Goal: Communication & Community: Answer question/provide support

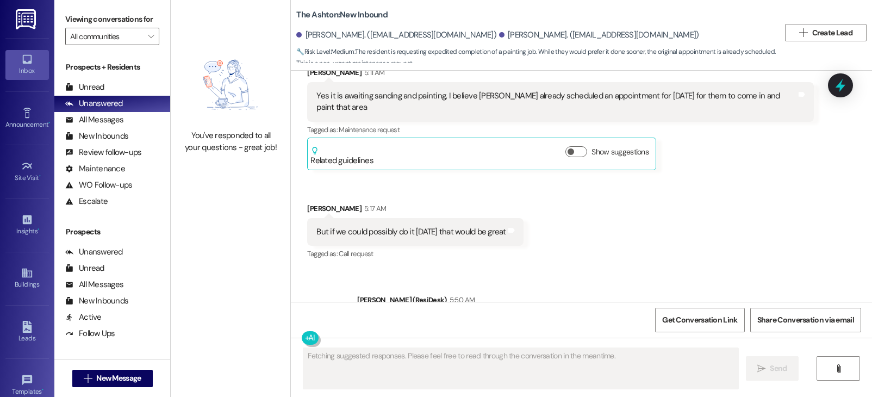
scroll to position [2284, 0]
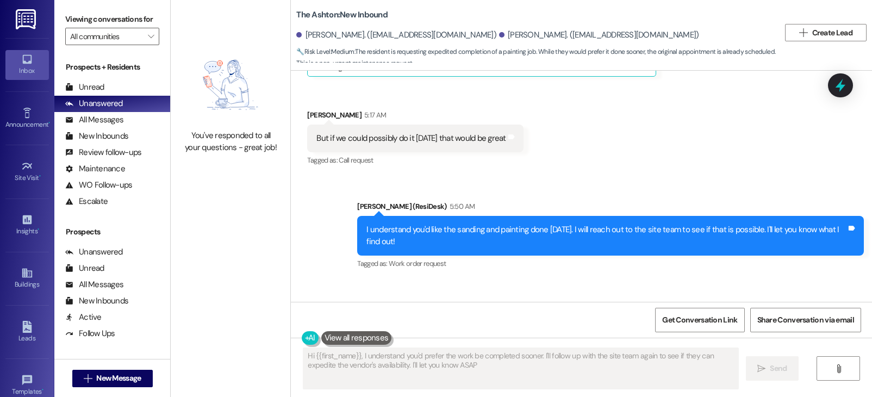
type textarea "Hi {{first_name}}, I understand you'd prefer the work be completed sooner. I'll…"
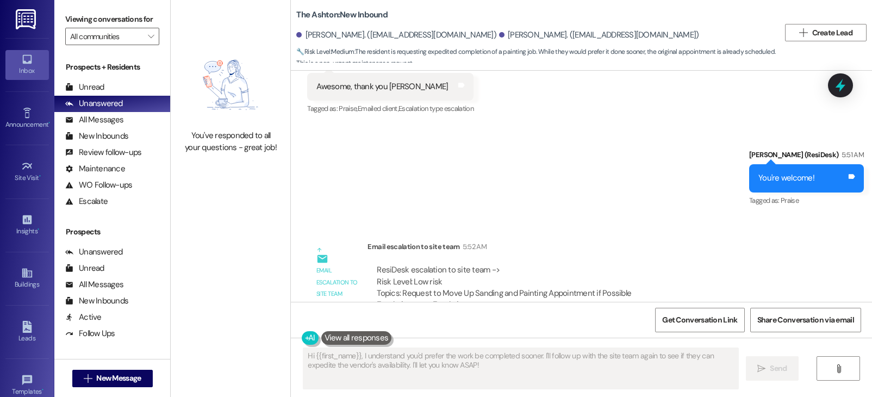
scroll to position [2526, 0]
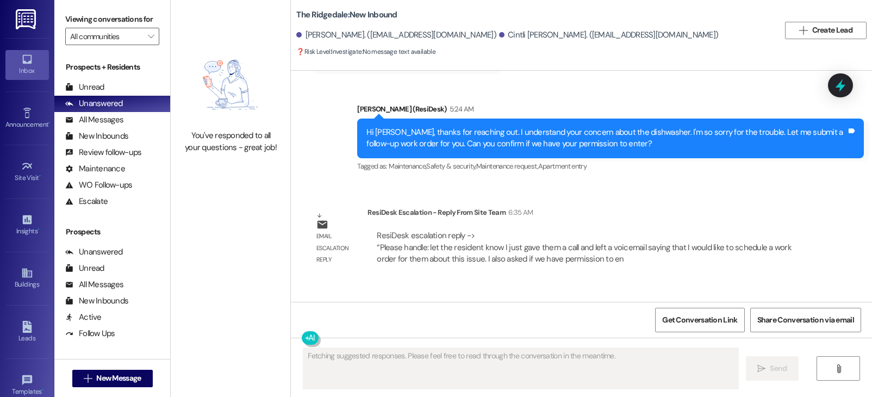
scroll to position [6395, 0]
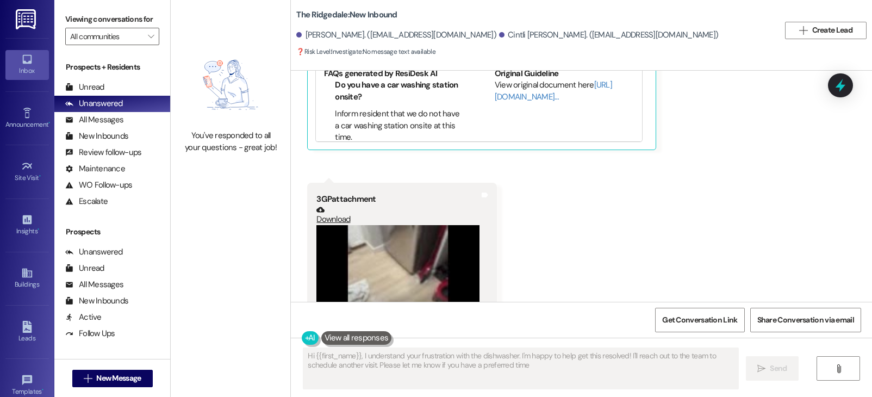
type textarea "Hi {{first_name}}, I understand your frustration with the dishwasher. I'm happy…"
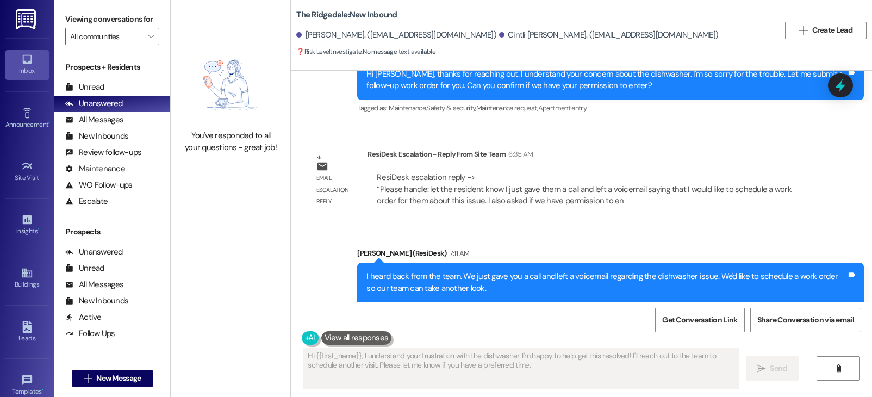
scroll to position [6741, 0]
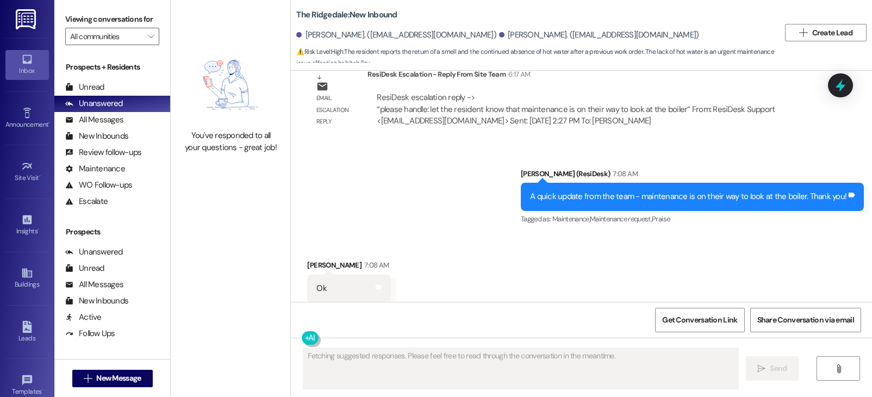
scroll to position [6972, 0]
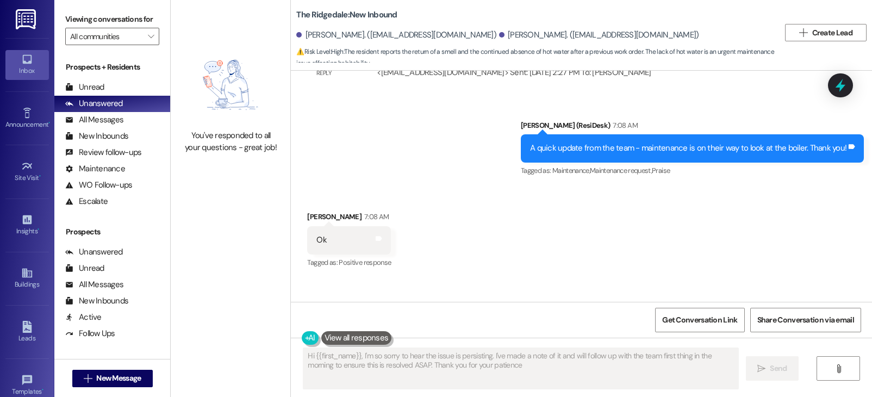
type textarea "Hi {{first_name}}, I'm so sorry to hear the issue is persisting. I've made a no…"
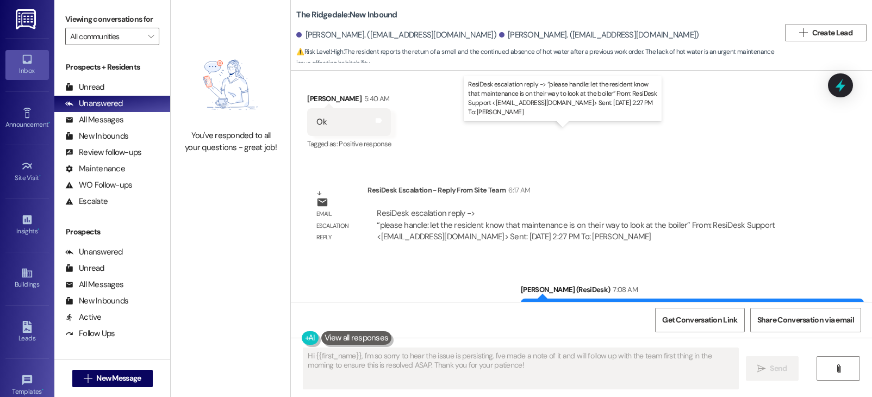
scroll to position [6806, 0]
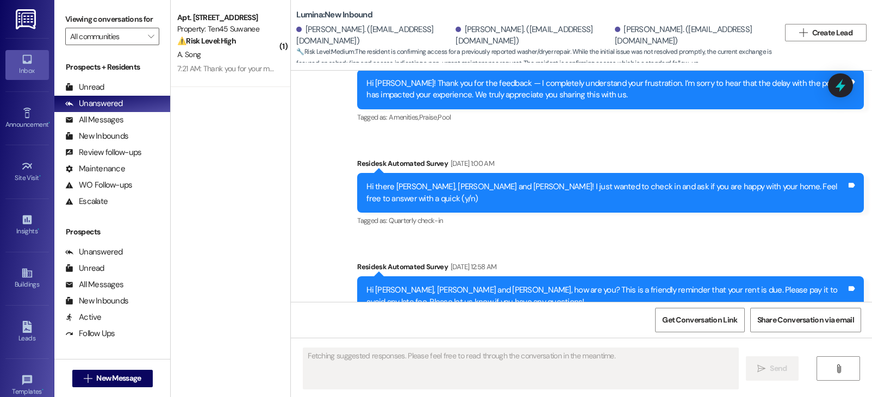
scroll to position [5735, 0]
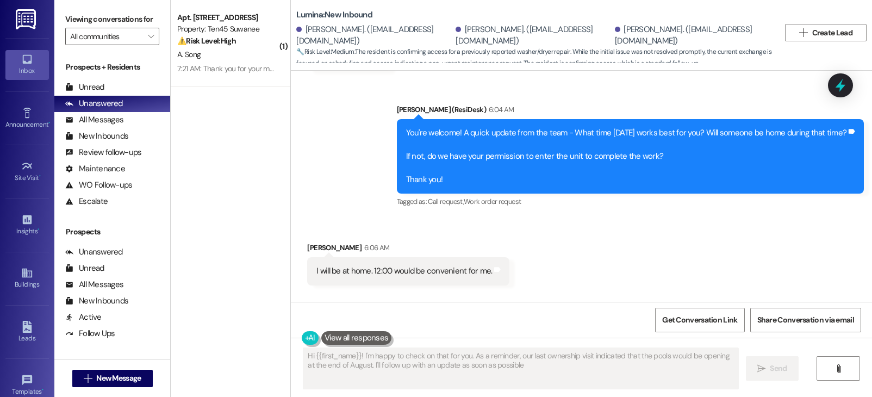
type textarea "Hi {{first_name}}! I'm happy to check on that for you. As a reminder, our last …"
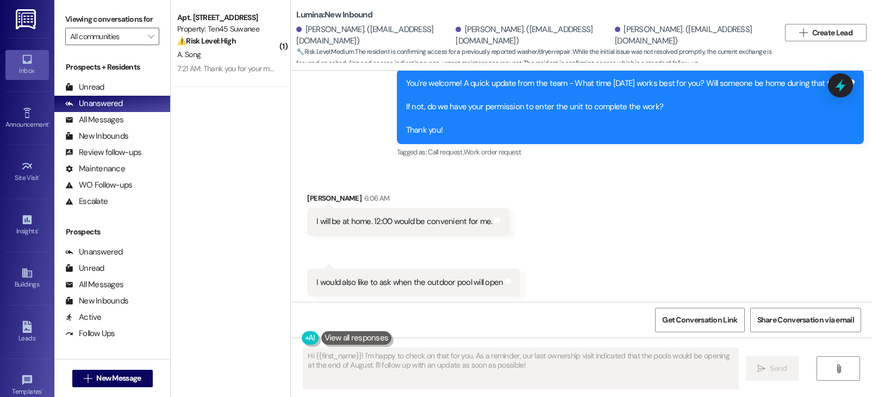
scroll to position [5798, 0]
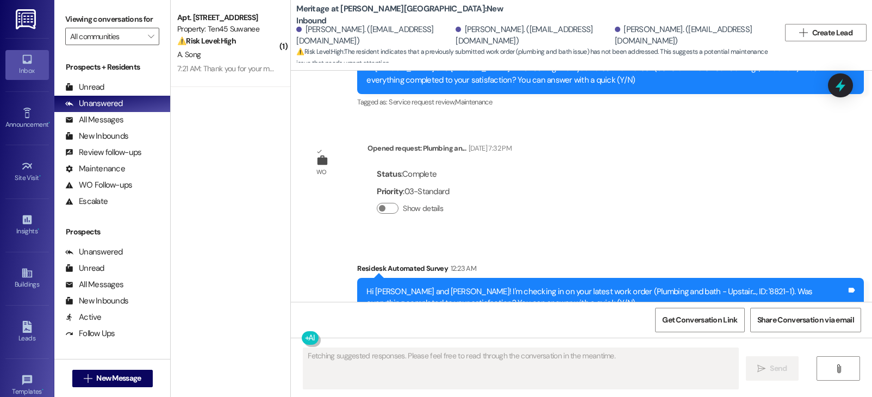
scroll to position [2964, 0]
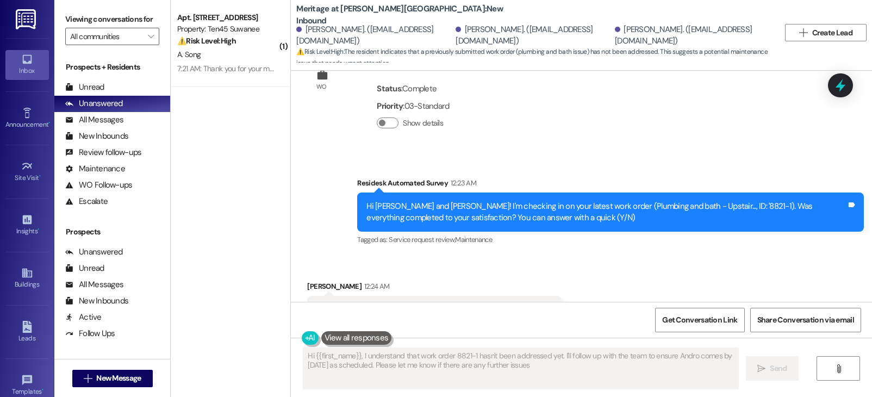
type textarea "Hi {{first_name}}, I understand that work order 8821-1 hasn't been addressed ye…"
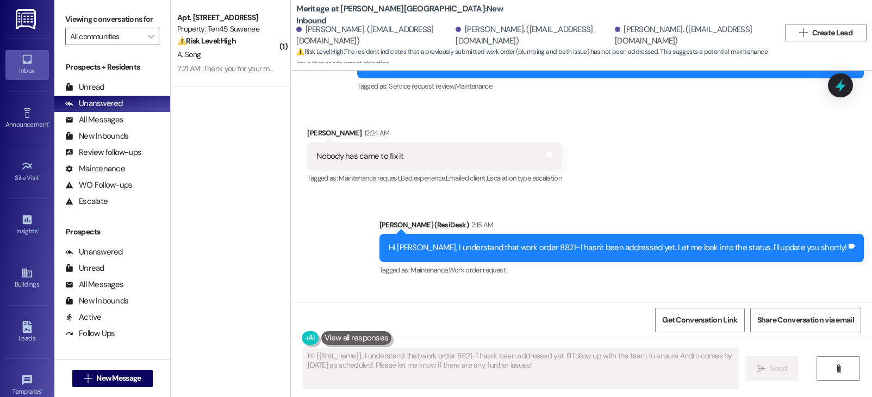
scroll to position [3381, 0]
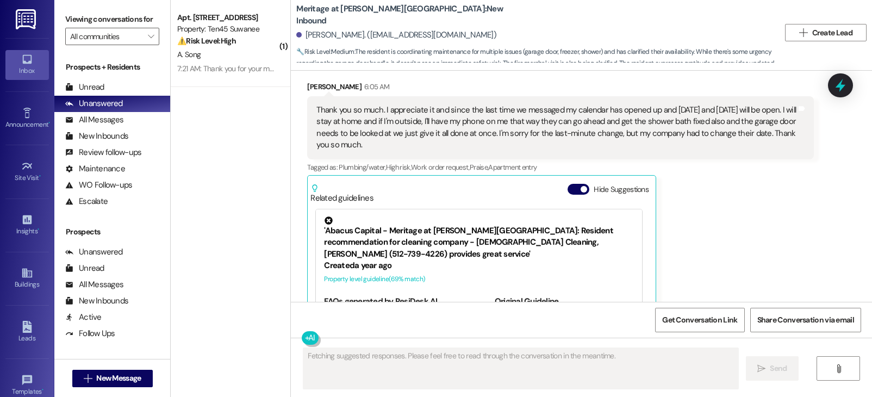
scroll to position [11513, 0]
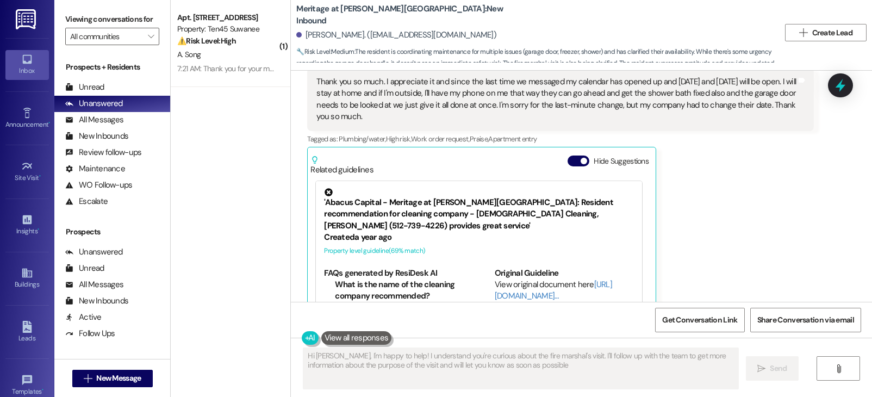
type textarea "Hi [PERSON_NAME], I'm happy to help! I understand you're curious about the fire…"
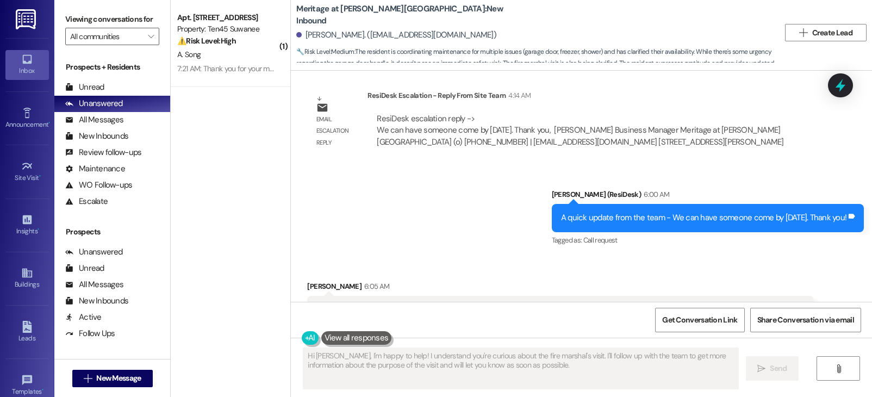
scroll to position [11278, 0]
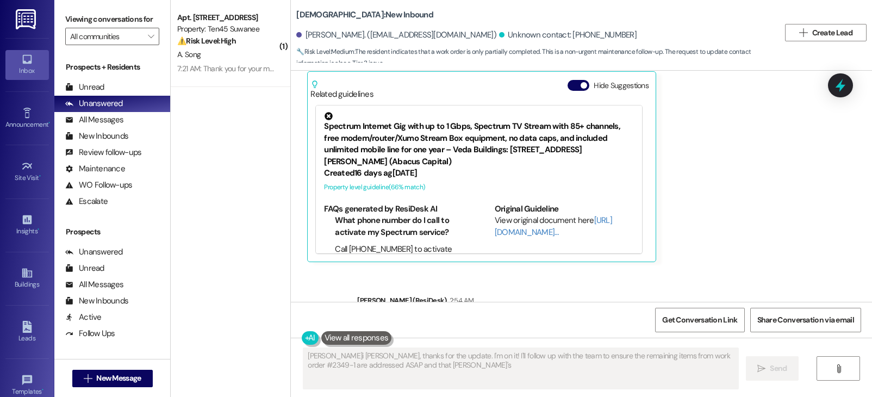
scroll to position [2020, 0]
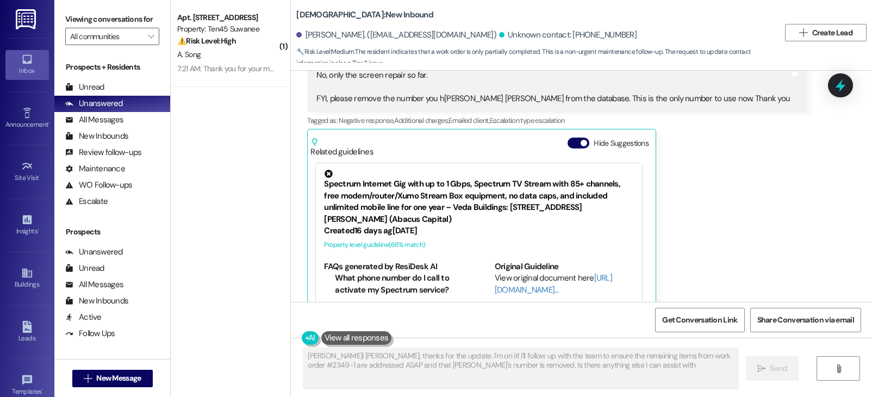
type textarea "[PERSON_NAME] [PERSON_NAME], thanks for the update. I'm on it! I'll follow up w…"
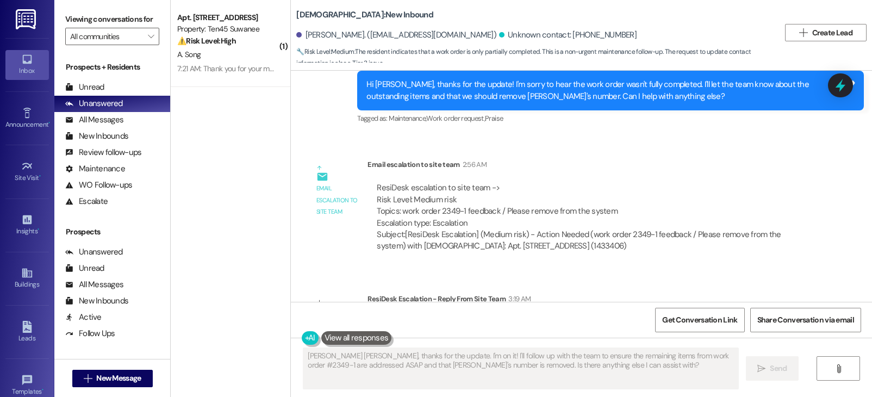
scroll to position [2360, 0]
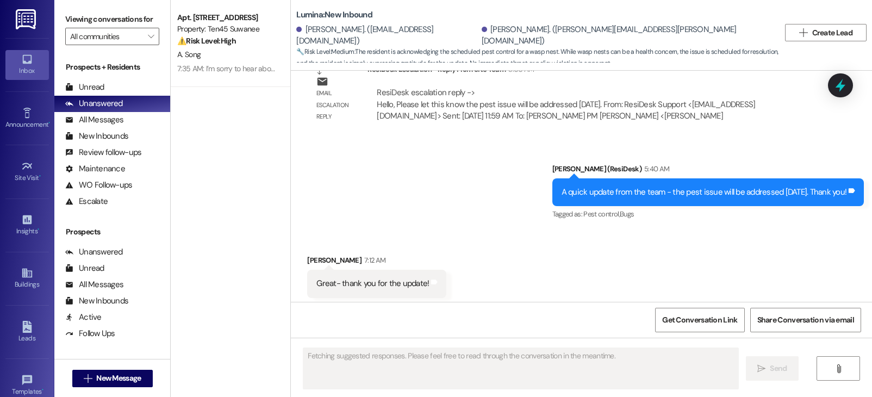
scroll to position [9369, 0]
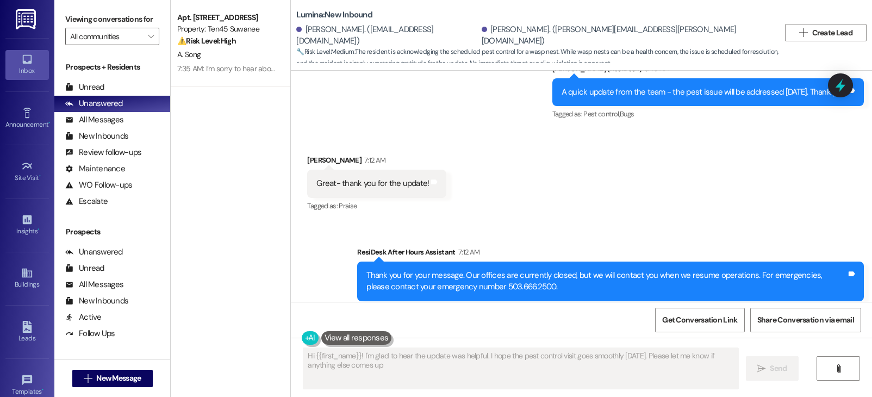
type textarea "Hi {{first_name}}! I'm glad to hear the update was helpful. I hope the pest con…"
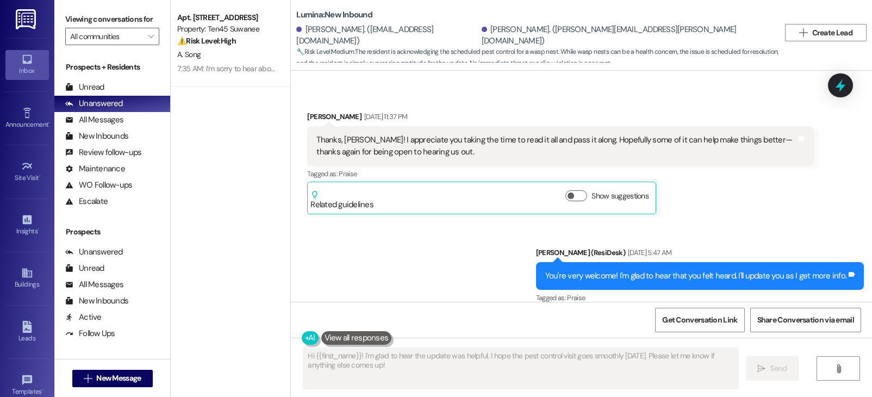
scroll to position [7056, 0]
